Goal: Navigation & Orientation: Find specific page/section

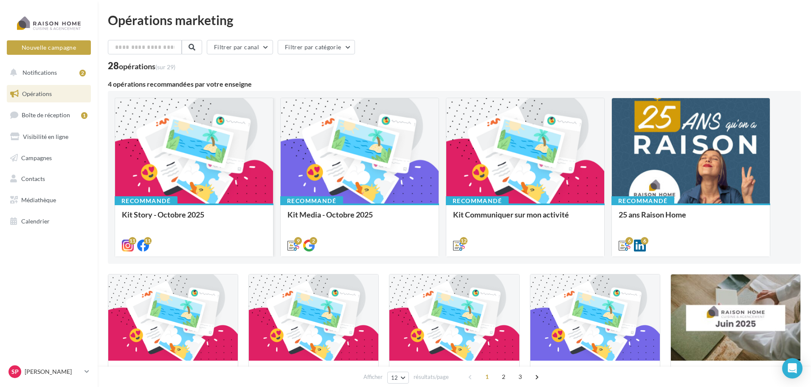
click at [227, 155] on div at bounding box center [194, 151] width 158 height 106
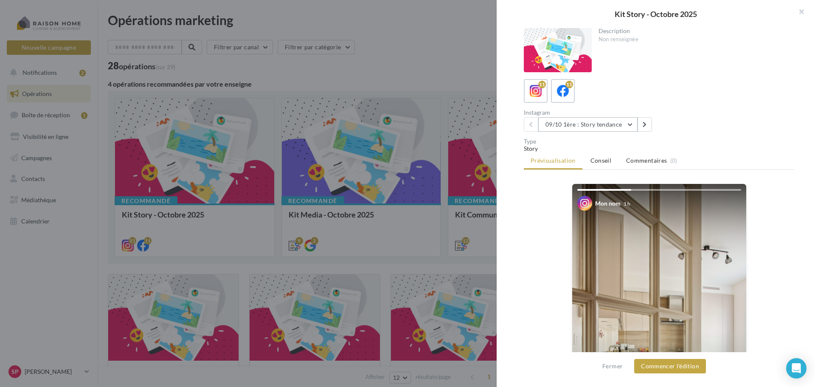
click at [630, 126] on button "09/10 1ère : Story tendance" at bounding box center [587, 124] width 99 height 14
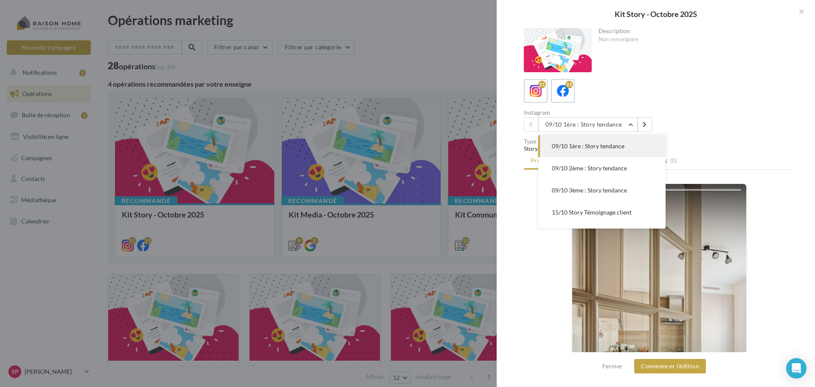
click at [731, 78] on div "Description Non renseignée 11 11 Instagram 09/10 1ère : Story tendance 09/10 1è…" at bounding box center [659, 193] width 325 height 331
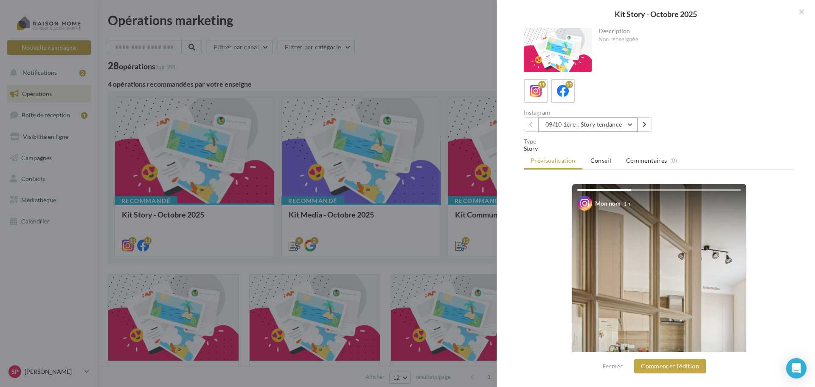
click at [631, 123] on button "09/10 1ère : Story tendance" at bounding box center [587, 124] width 99 height 14
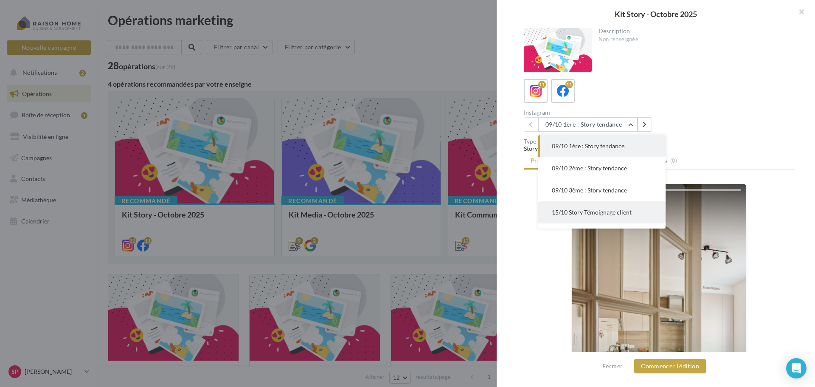
click at [574, 213] on span "15/10 Story Témoignage client" at bounding box center [592, 211] width 80 height 7
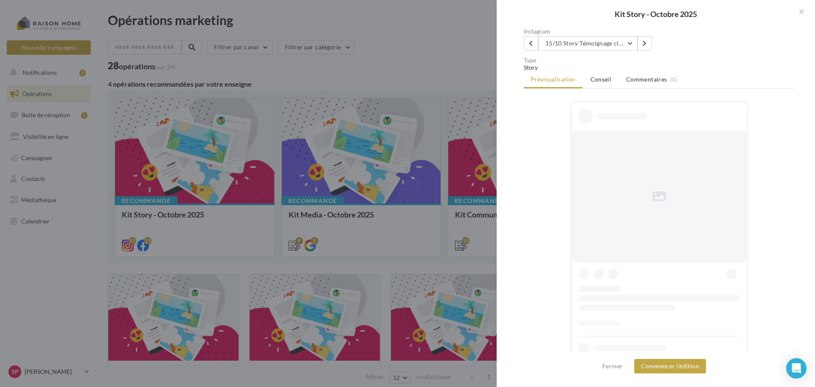
scroll to position [81, 0]
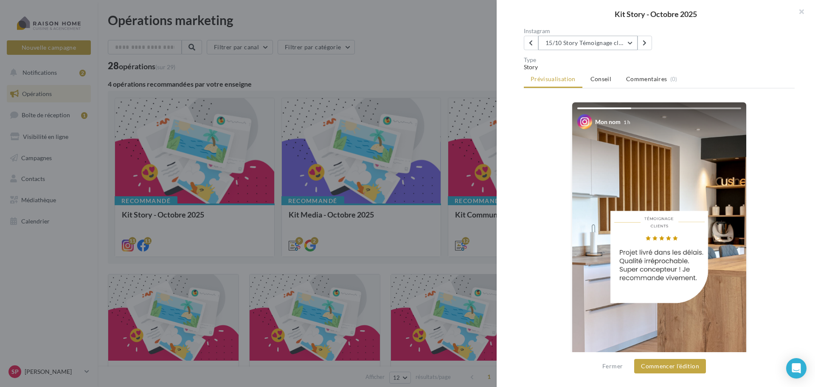
click at [632, 44] on button "15/10 Story Témoignage client" at bounding box center [587, 43] width 99 height 14
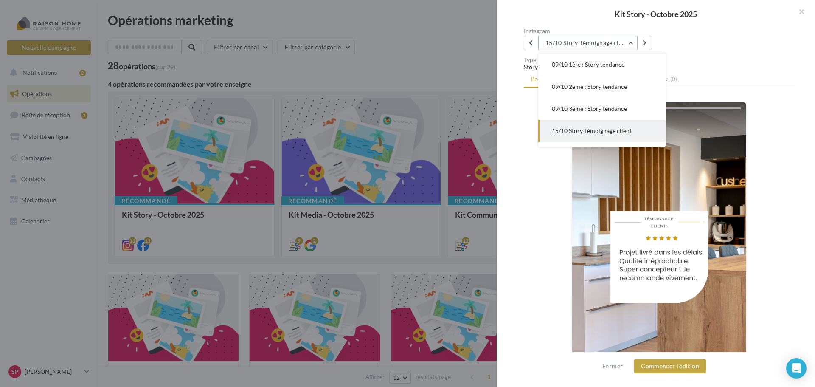
scroll to position [44, 0]
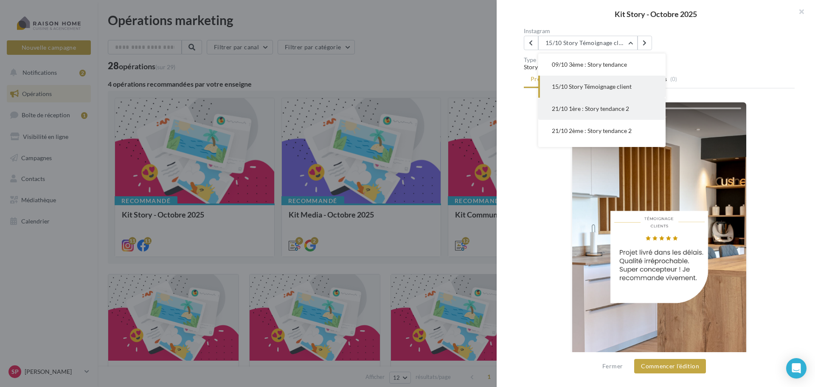
click at [608, 115] on button "21/10 1ère : Story tendance 2" at bounding box center [601, 109] width 127 height 22
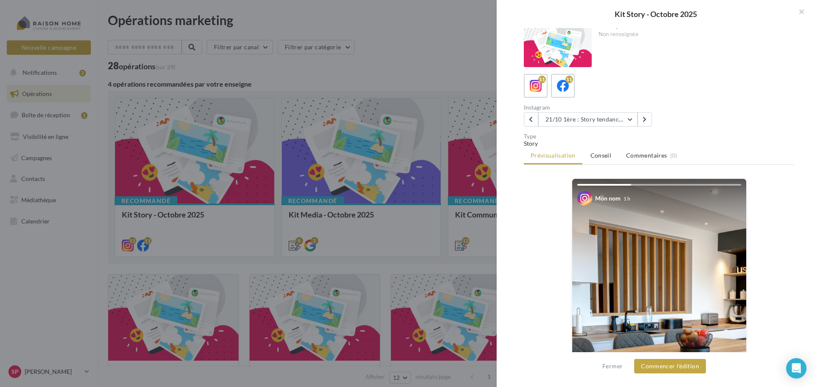
scroll to position [0, 0]
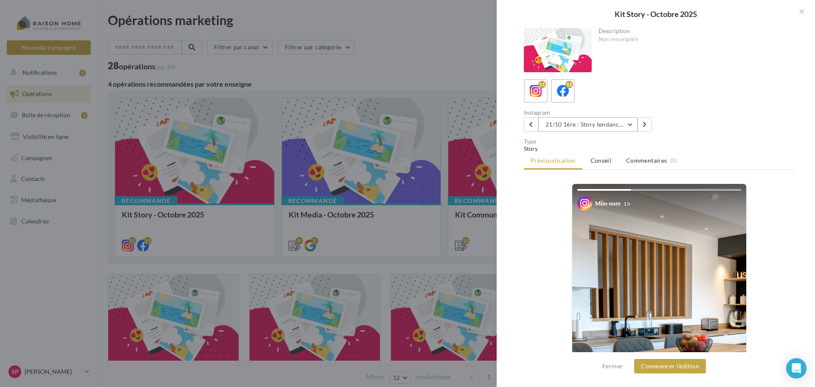
click at [631, 123] on button "21/10 1ère : Story tendance 2" at bounding box center [587, 124] width 99 height 14
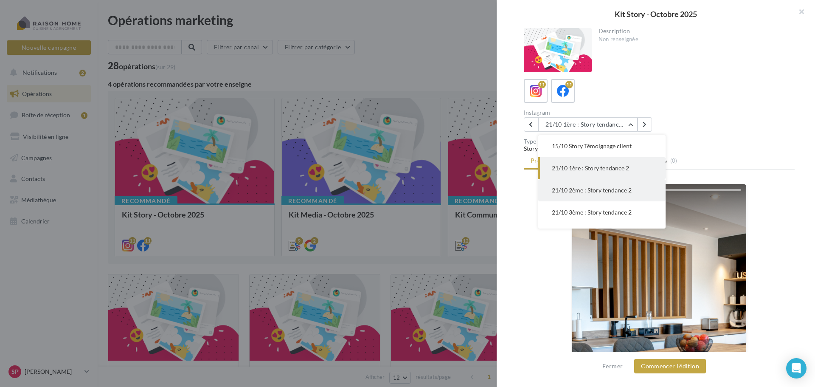
click at [623, 192] on span "21/10 2ème : Story tendance 2" at bounding box center [592, 189] width 80 height 7
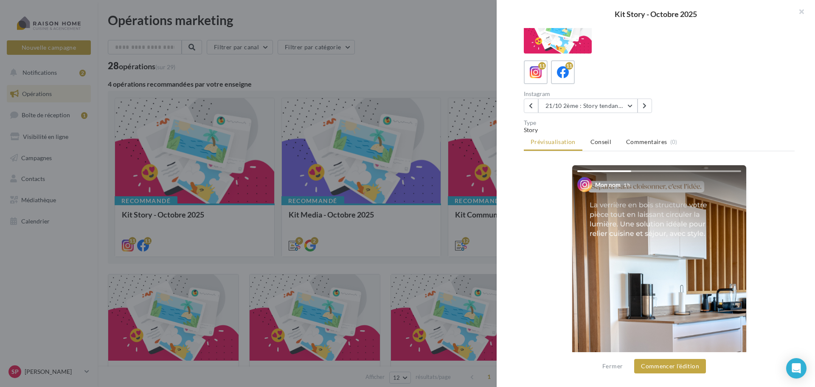
scroll to position [18, 0]
click at [633, 108] on button "21/10 2ème : Story tendance 2" at bounding box center [587, 106] width 99 height 14
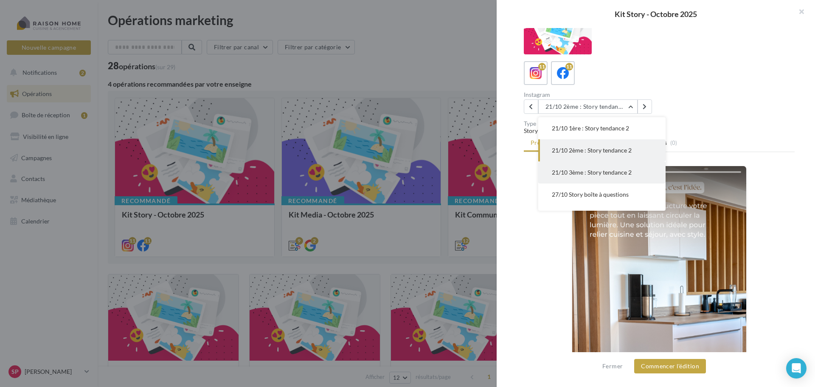
click at [599, 173] on span "21/10 3ème : Story tendance 2" at bounding box center [592, 171] width 80 height 7
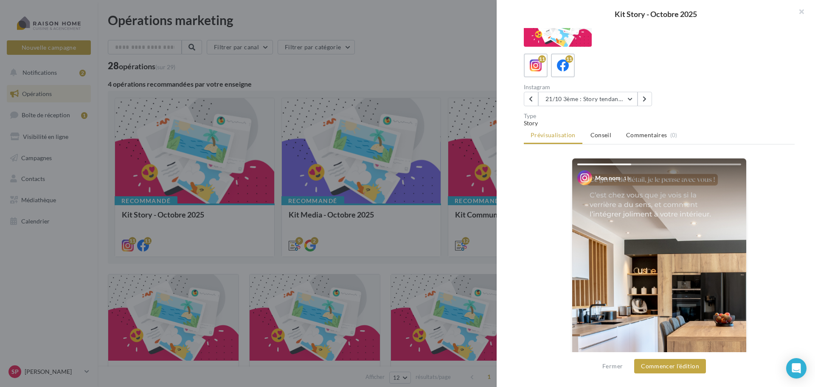
scroll to position [18, 0]
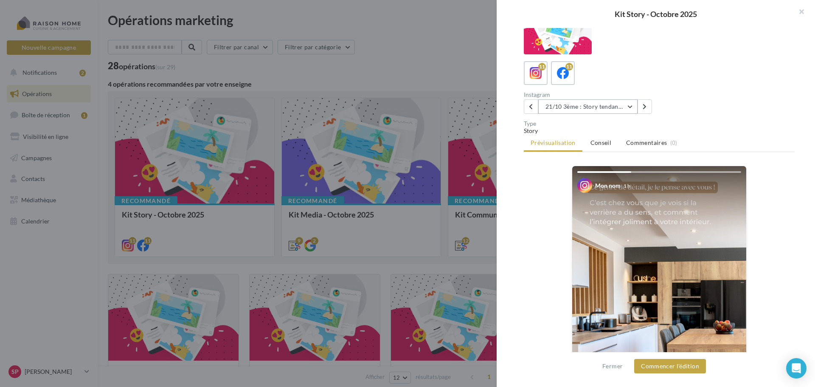
click at [630, 105] on button "21/10 3ème : Story tendance 2" at bounding box center [587, 106] width 99 height 14
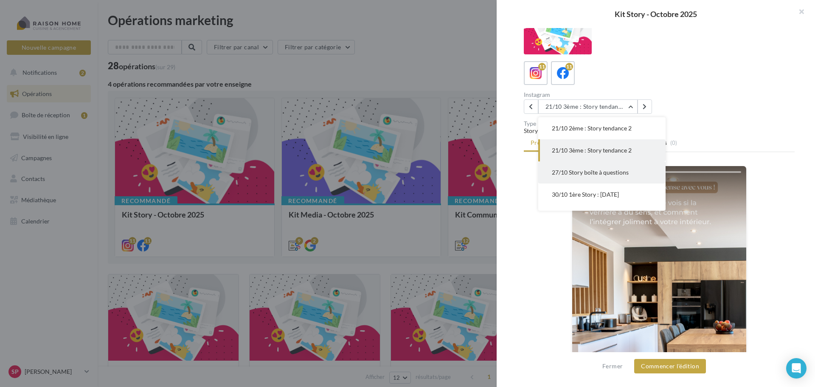
click at [614, 173] on span "27/10 Story boîte à questions" at bounding box center [590, 171] width 77 height 7
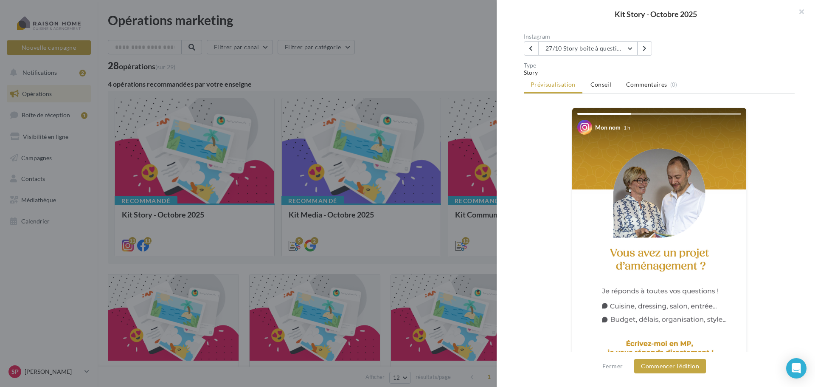
scroll to position [60, 0]
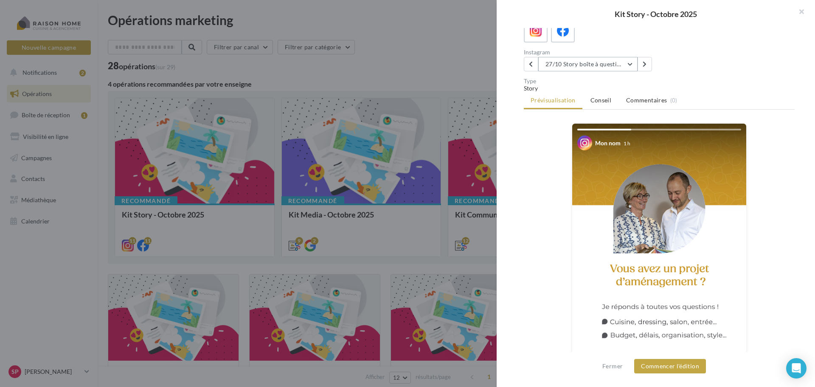
click at [631, 67] on button "27/10 Story boîte à questions" at bounding box center [587, 64] width 99 height 14
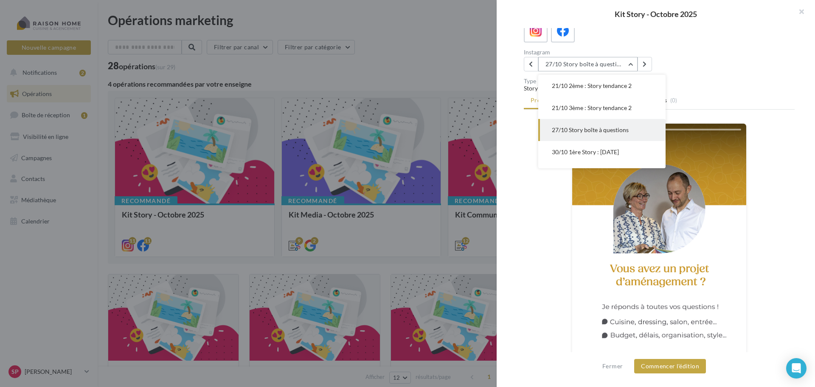
scroll to position [132, 0]
click at [598, 132] on span "30/10 1ère Story : Halloween" at bounding box center [585, 129] width 67 height 7
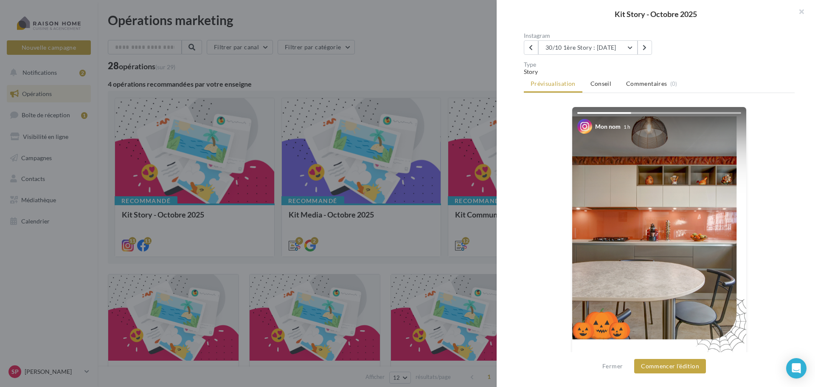
scroll to position [60, 0]
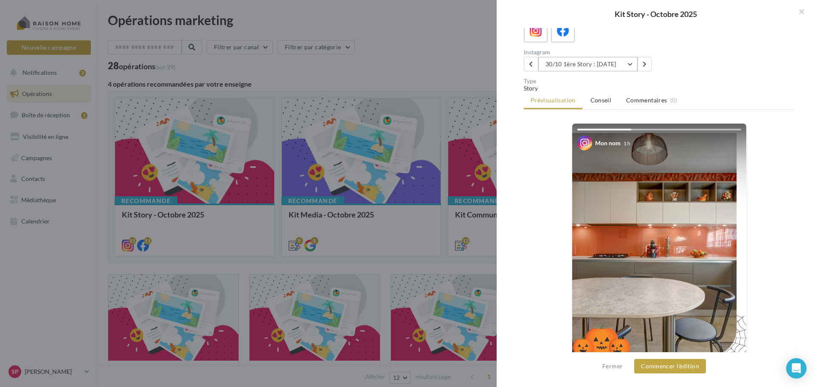
click at [632, 62] on button "30/10 1ère Story : Halloween" at bounding box center [587, 64] width 99 height 14
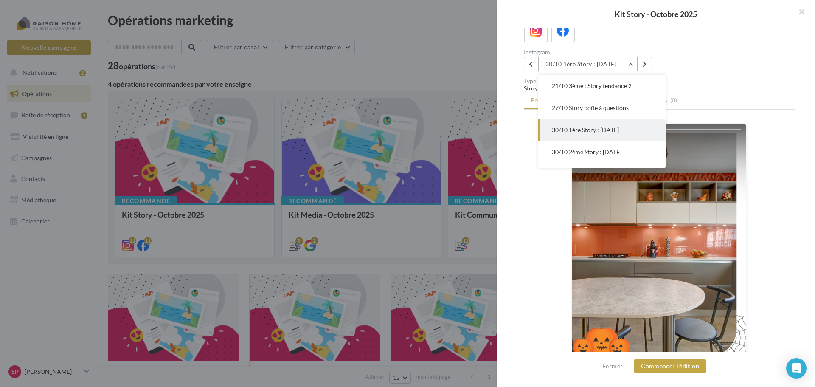
scroll to position [149, 0]
click at [609, 135] on span "30/10 2ème Story : Halloween" at bounding box center [587, 134] width 70 height 7
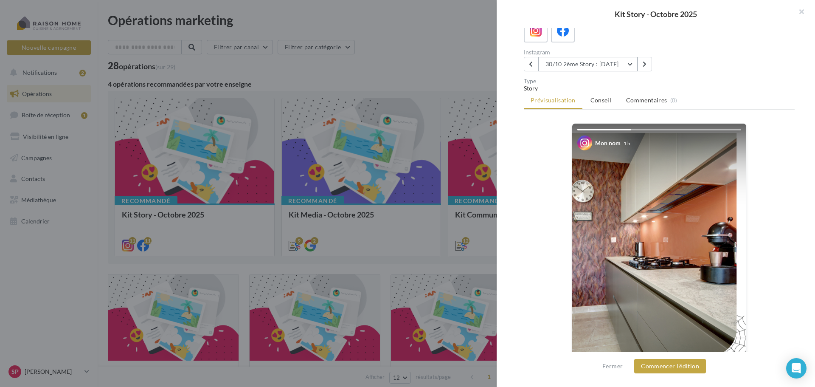
click at [632, 65] on button "30/10 2ème Story : Halloween" at bounding box center [587, 64] width 99 height 14
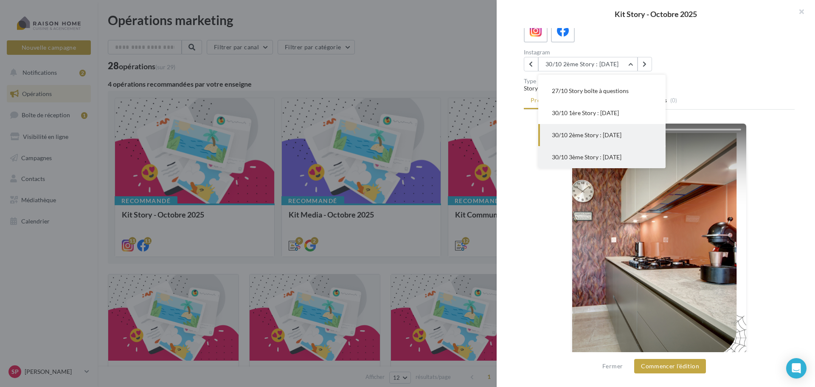
click at [589, 157] on span "30/10 3ème Story : Halloween" at bounding box center [587, 156] width 70 height 7
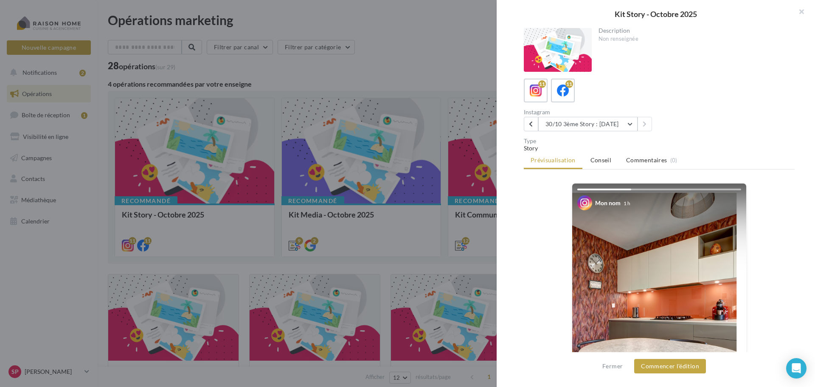
scroll to position [0, 0]
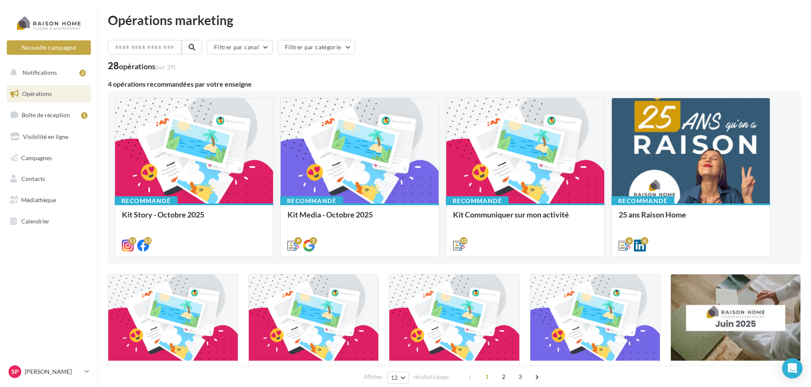
click at [372, 210] on div "Kit Media - Octobre 2025 Bonjour à tous, Tous vos posts du mois d'octobre sont …" at bounding box center [359, 229] width 144 height 39
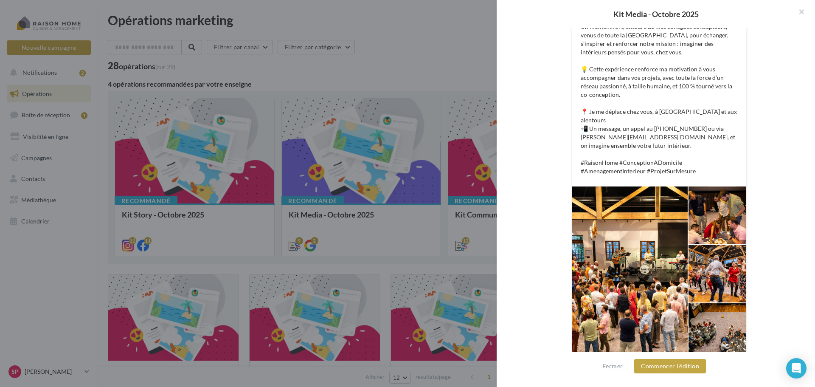
scroll to position [216, 0]
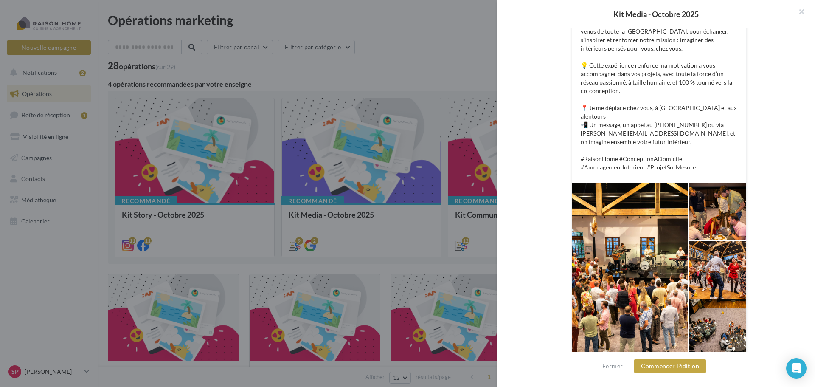
click at [608, 286] on div at bounding box center [629, 269] width 115 height 174
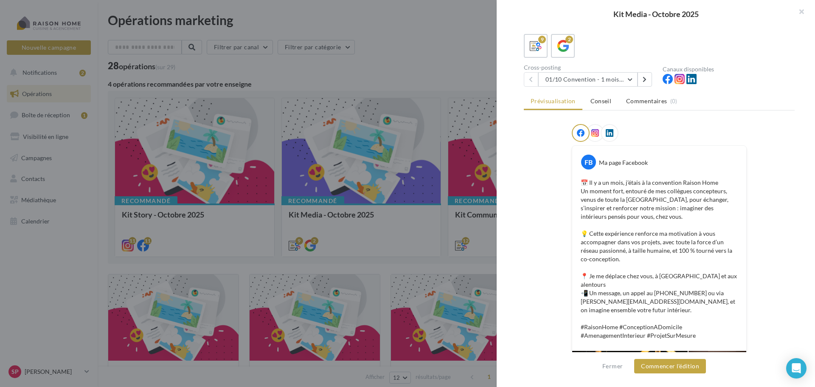
scroll to position [0, 0]
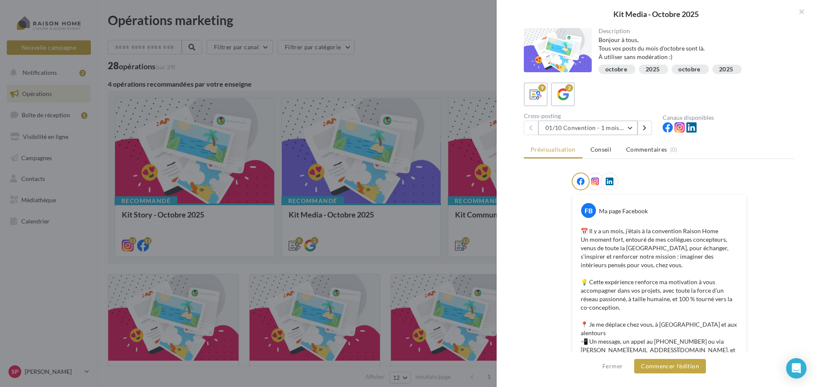
click at [631, 126] on button "01/10 Convention - 1 mois en arrière" at bounding box center [587, 128] width 99 height 14
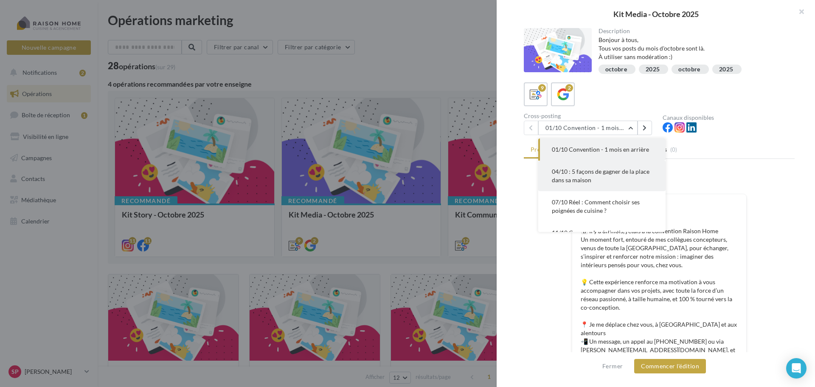
click at [580, 180] on span "04/10 : 5 façons de gagner de la place dans sa maison" at bounding box center [601, 176] width 98 height 16
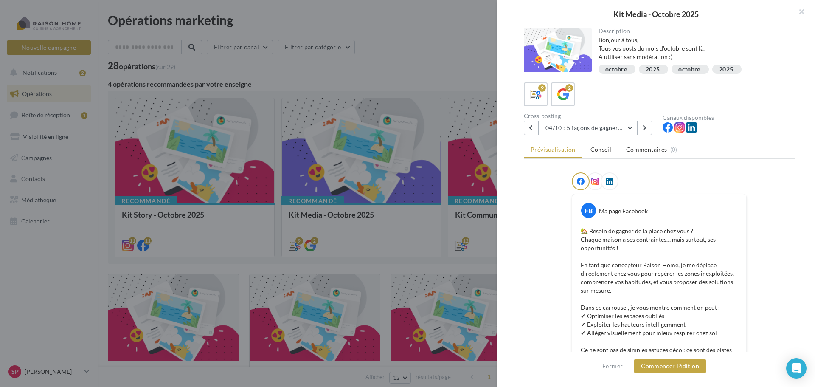
click at [632, 129] on button "04/10 : 5 façons de gagner de la place dans sa maison" at bounding box center [587, 128] width 99 height 14
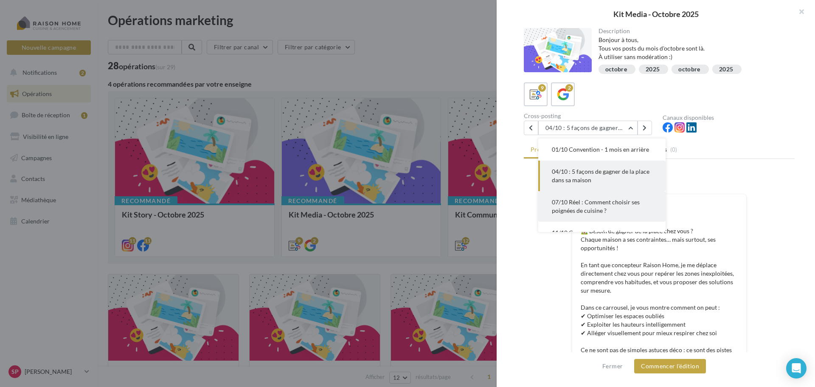
click at [587, 205] on span "07/10 Réel : Comment choisir ses poignées de cuisine ?" at bounding box center [596, 206] width 88 height 16
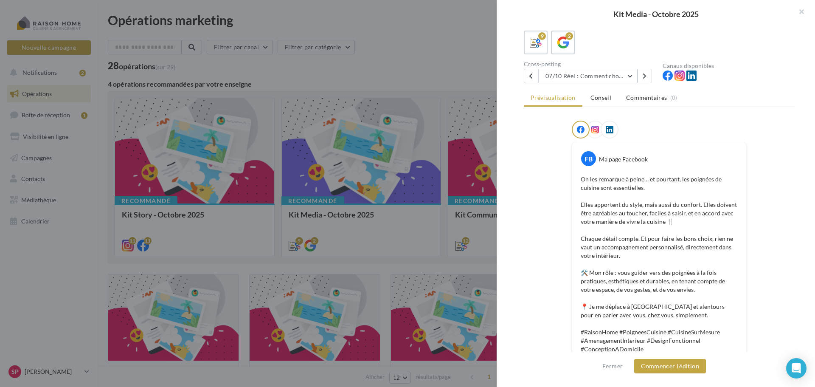
scroll to position [42, 0]
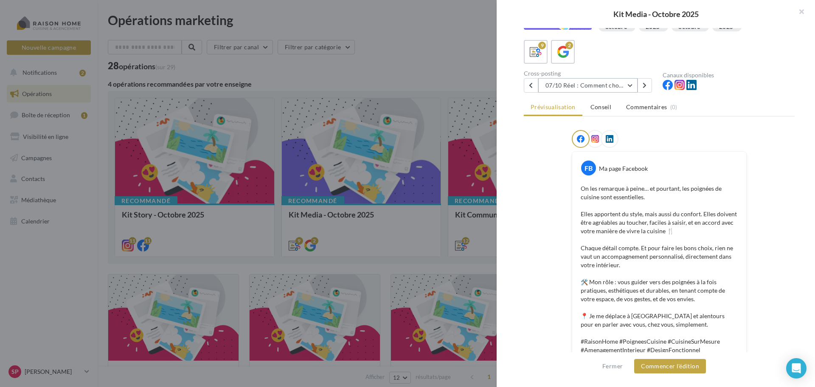
click at [628, 84] on button "07/10 Réel : Comment choisir ses poignées de cuisine ?" at bounding box center [587, 85] width 99 height 14
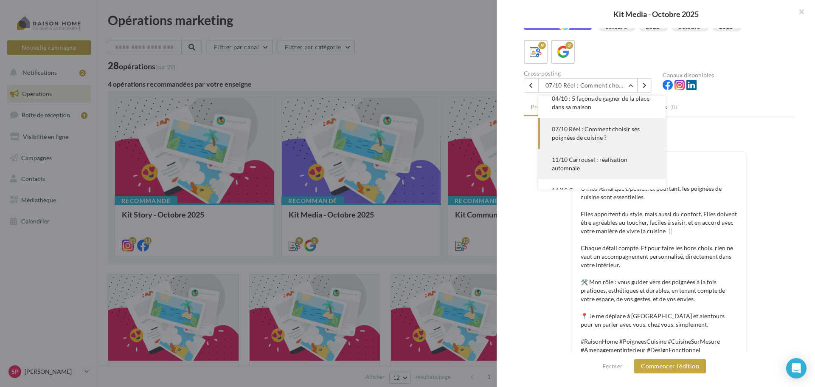
click at [606, 163] on button "11/10 Carrousel : réalisation automnale" at bounding box center [601, 164] width 127 height 31
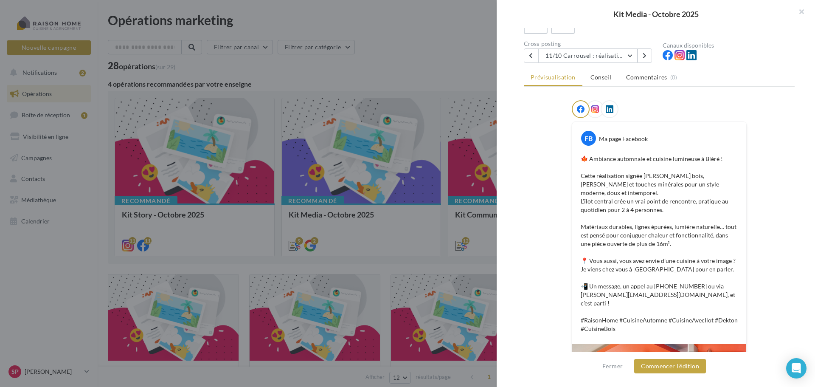
scroll to position [0, 0]
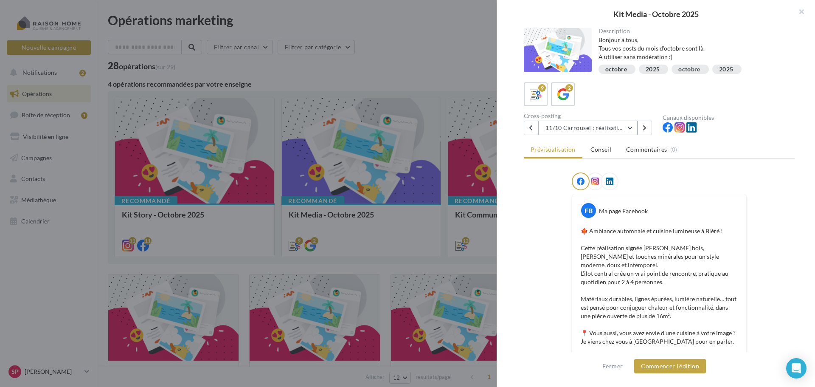
click at [630, 131] on button "11/10 Carrousel : réalisation automnale" at bounding box center [587, 128] width 99 height 14
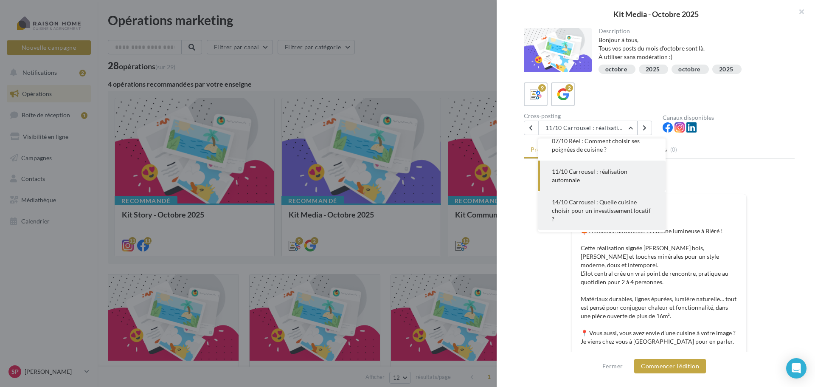
click at [616, 206] on button "14/10 Carrousel : Quelle cuisine choisir pour un investissement locatif ?" at bounding box center [601, 210] width 127 height 39
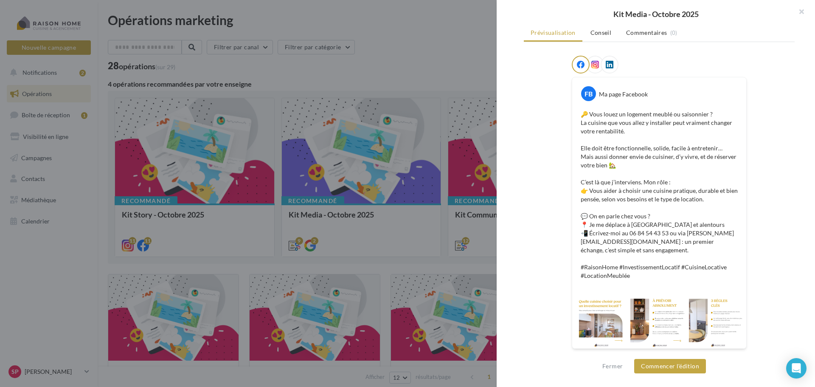
scroll to position [0, 0]
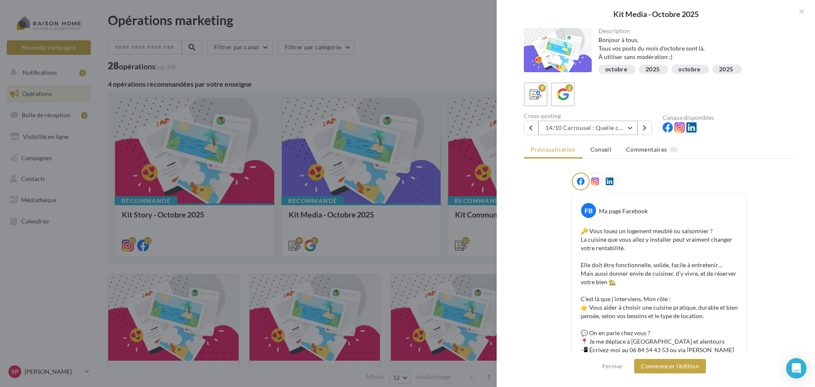
click at [632, 132] on button "14/10 Carrousel : Quelle cuisine choisir pour un investissement locatif ?" at bounding box center [587, 128] width 99 height 14
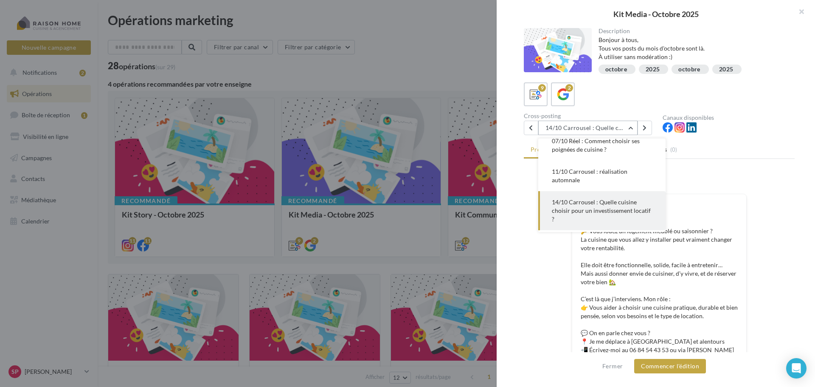
scroll to position [117, 0]
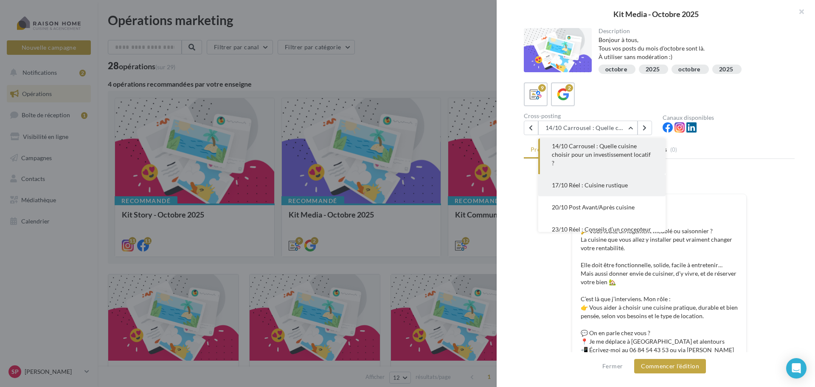
click at [587, 193] on button "17/10 Réel : Cuisine rustique" at bounding box center [601, 185] width 127 height 22
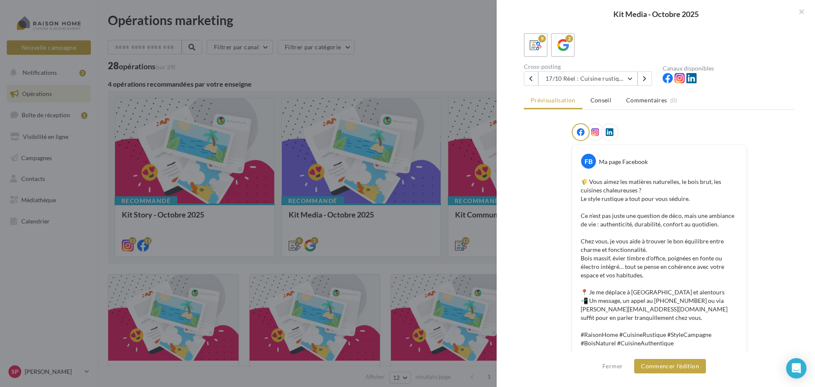
scroll to position [42, 0]
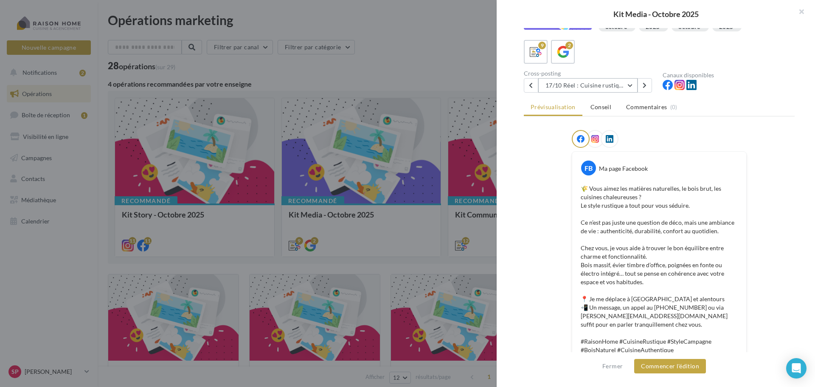
click at [629, 86] on button "17/10 Réel : Cuisine rustique" at bounding box center [587, 85] width 99 height 14
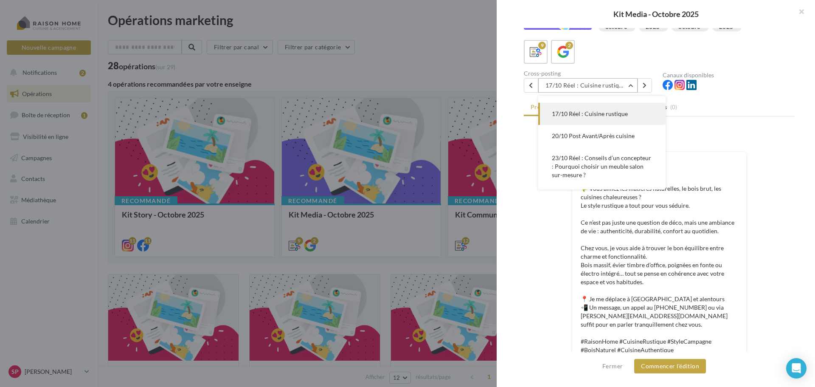
scroll to position [131, 0]
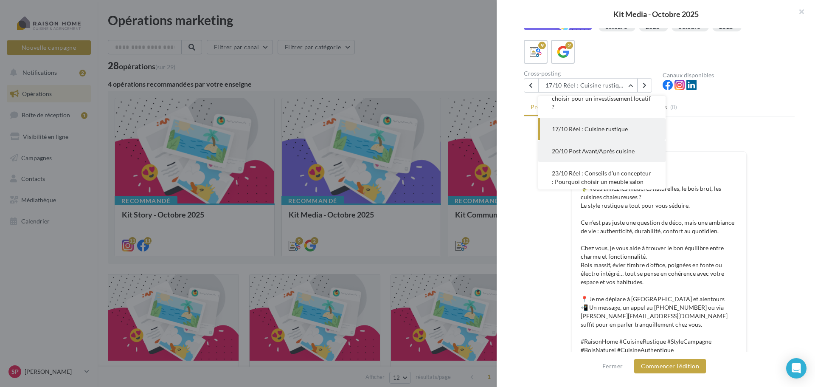
click at [588, 152] on span "20/10 Post Avant/Après cuisine" at bounding box center [593, 150] width 83 height 7
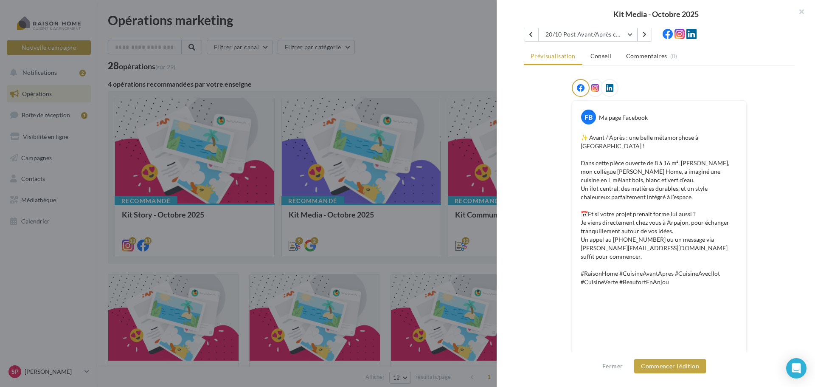
scroll to position [89, 0]
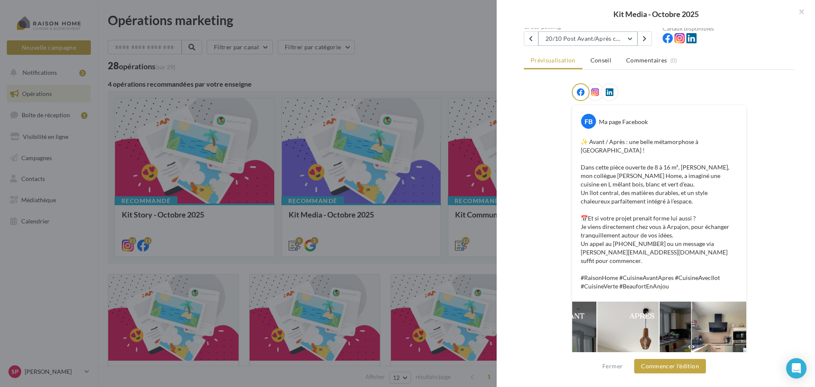
click at [634, 39] on button "20/10 Post Avant/Après cuisine" at bounding box center [587, 38] width 99 height 14
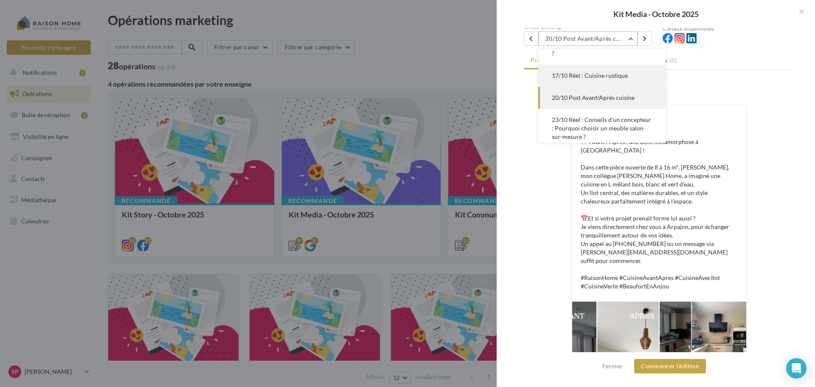
scroll to position [153, 0]
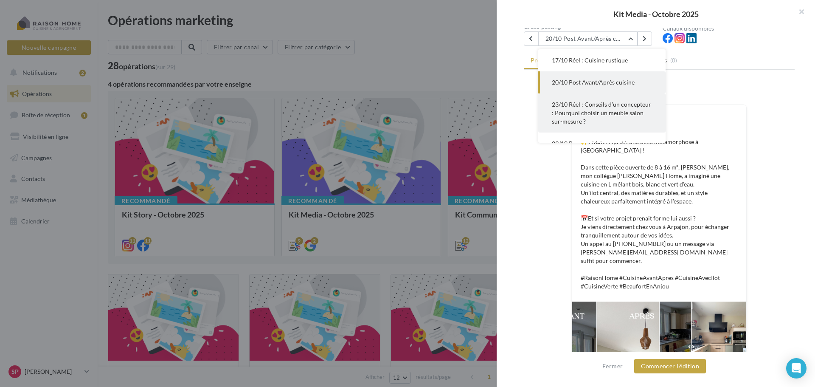
click at [609, 109] on span "23/10 Réel : Conseils d’un concepteur : Pourquoi choisir un meuble salon sur-me…" at bounding box center [601, 113] width 99 height 24
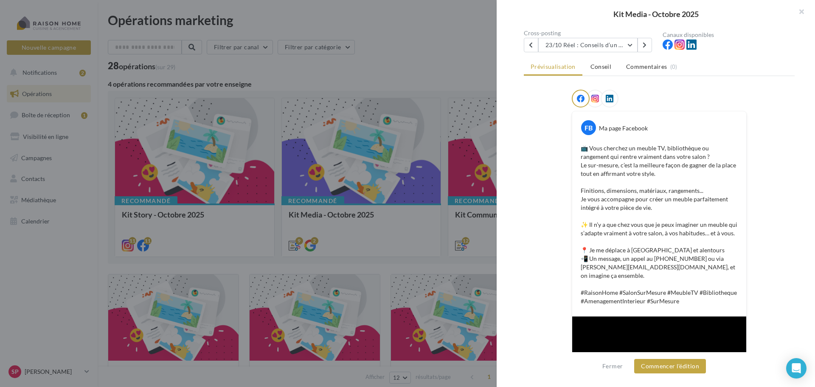
scroll to position [68, 0]
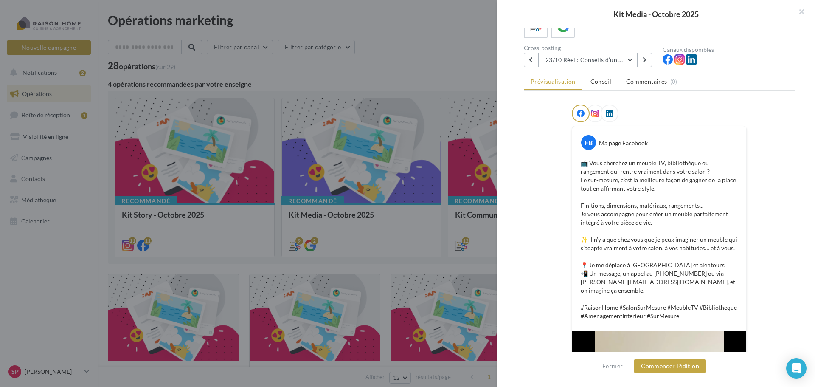
click at [628, 58] on button "23/10 Réel : Conseils d’un concepteur : Pourquoi choisir un meuble salon sur-me…" at bounding box center [587, 60] width 99 height 14
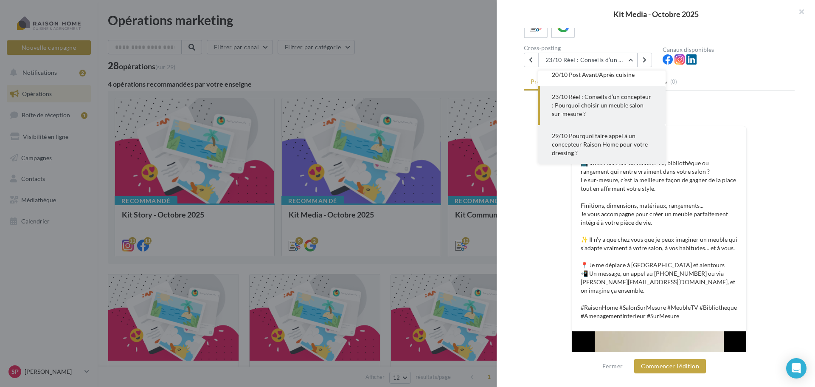
click at [588, 146] on span "29/10 Pourquoi faire appel à un concepteur Raison Home pour votre dressing ?" at bounding box center [600, 144] width 96 height 24
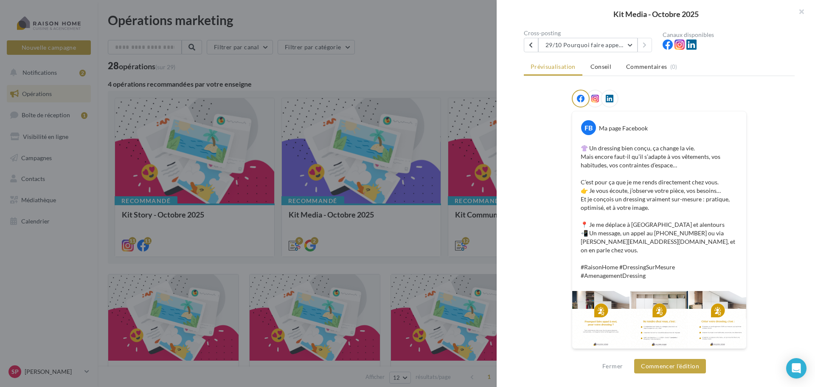
scroll to position [0, 0]
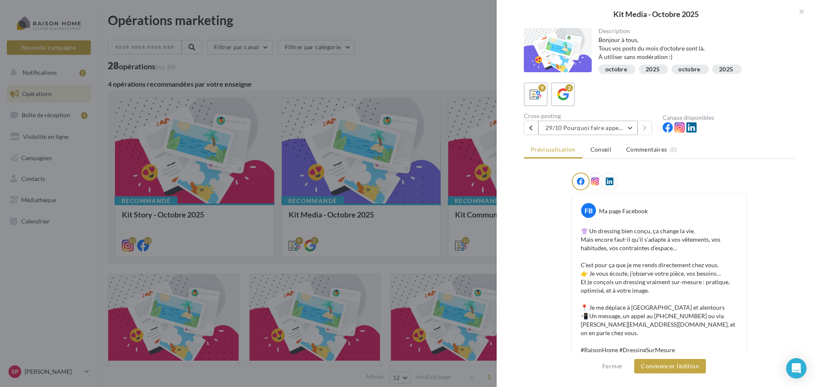
click at [629, 130] on button "29/10 Pourquoi faire appel à un concepteur Raison Home pour votre dressing ?" at bounding box center [587, 128] width 99 height 14
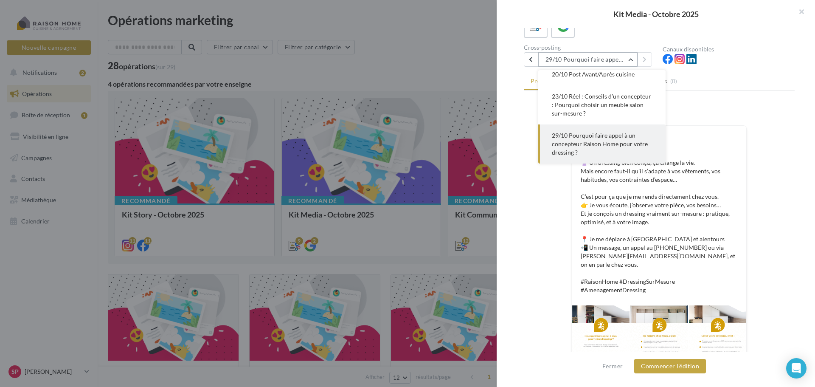
scroll to position [83, 0]
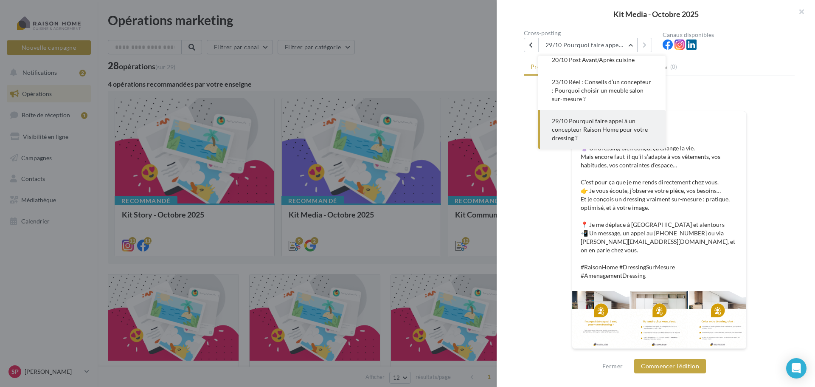
click at [782, 250] on div "FB Ma page Facebook 👚 Un dressing bien conçu, ça change la vie. Mais encore fau…" at bounding box center [659, 225] width 271 height 270
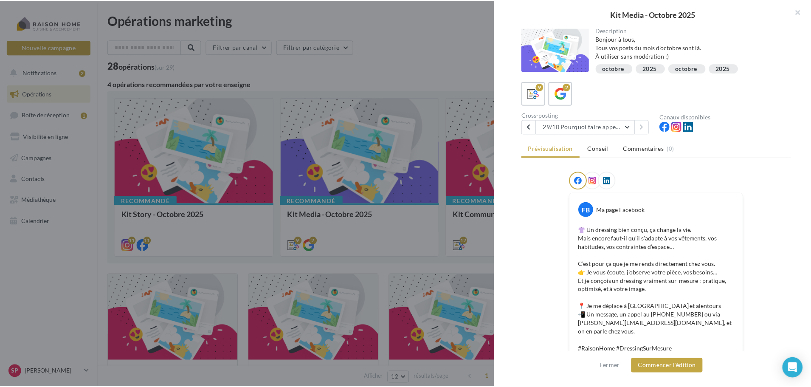
scroll to position [0, 0]
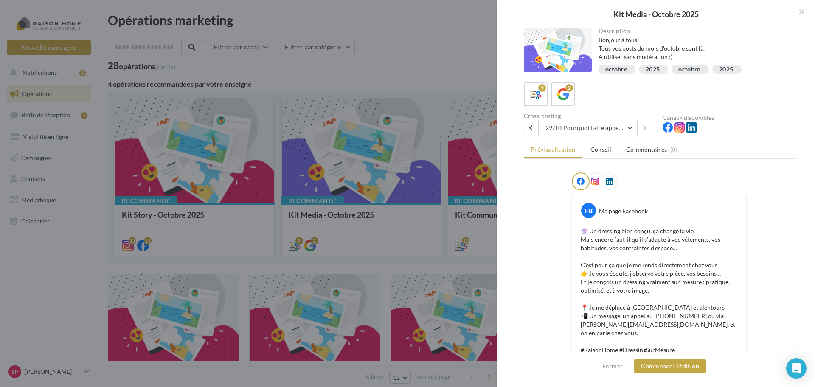
click at [533, 261] on div "FB Ma page Facebook 👚 Un dressing bien conçu, ça change la vie. Mais encore fau…" at bounding box center [659, 307] width 271 height 270
click at [801, 12] on button "button" at bounding box center [798, 12] width 34 height 25
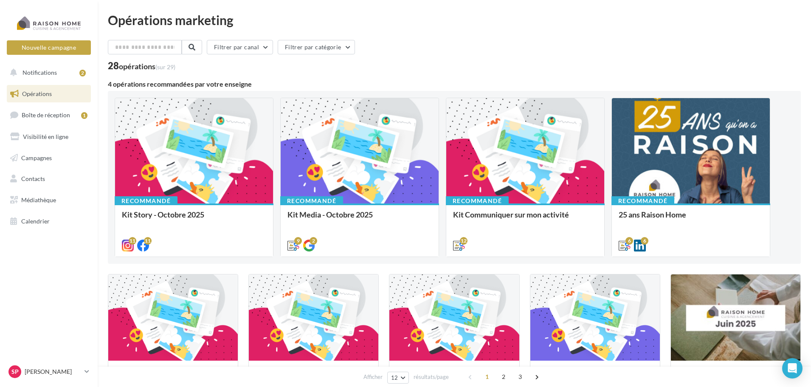
click at [752, 53] on div "Filtrer par canal Filtrer par catégorie" at bounding box center [454, 49] width 693 height 18
click at [61, 282] on nav "Nouvelle campagne Nouvelle campagne Notifications 2 Opérations Boîte de récepti…" at bounding box center [49, 193] width 98 height 387
click at [56, 115] on span "Boîte de réception" at bounding box center [46, 114] width 48 height 7
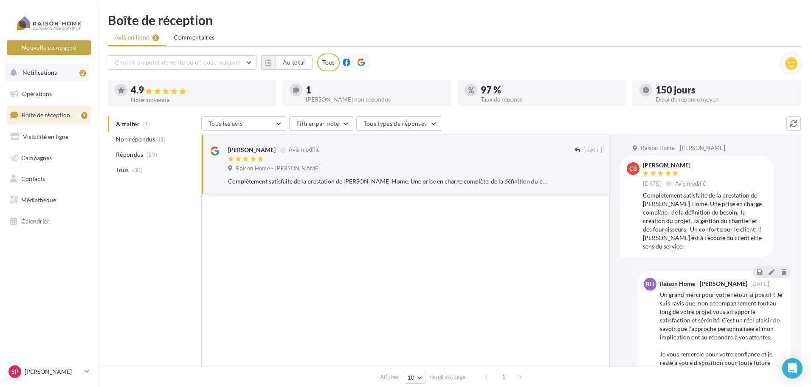
click at [50, 71] on span "Notifications" at bounding box center [39, 72] width 34 height 7
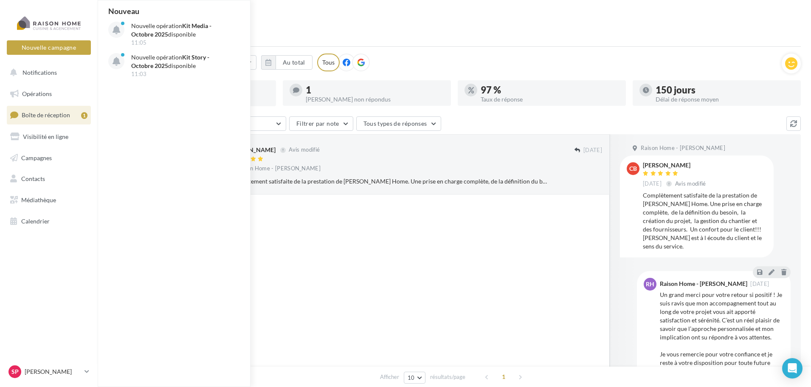
click at [334, 39] on ul "Avis en ligne 1 Commentaires" at bounding box center [454, 38] width 693 height 17
